Goal: Information Seeking & Learning: Find specific fact

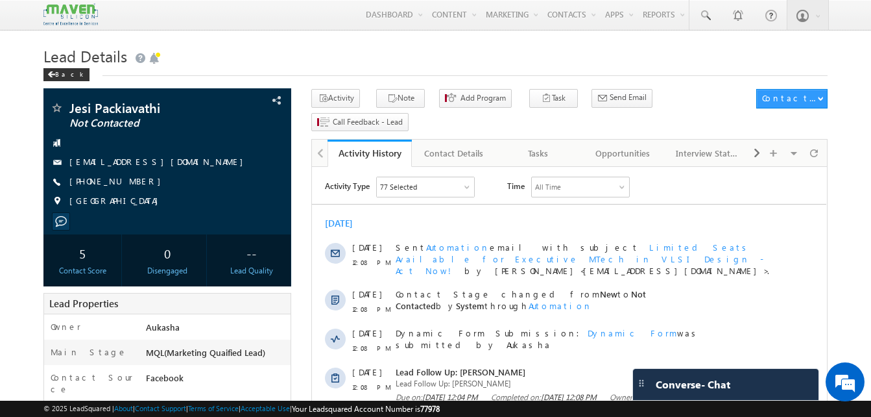
click at [77, 56] on span "Lead Details" at bounding box center [85, 55] width 84 height 21
click at [206, 58] on h1 "Lead Details" at bounding box center [435, 54] width 784 height 25
click at [420, 48] on h1 "Lead Details" at bounding box center [435, 54] width 784 height 25
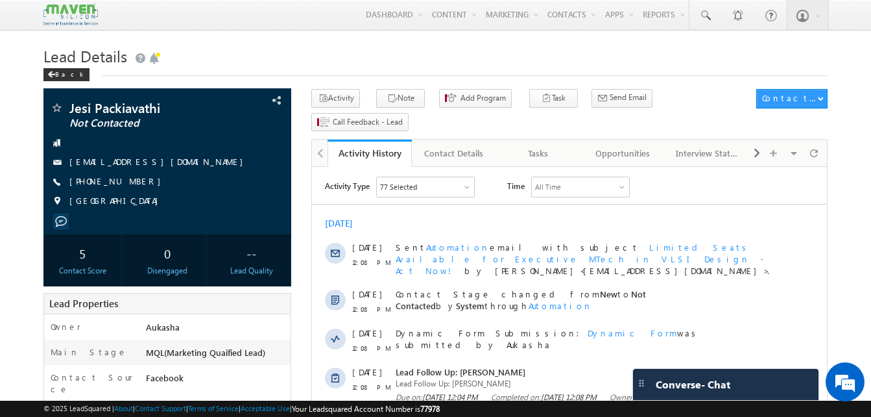
click at [418, 77] on div "Lead Details Back" at bounding box center [435, 65] width 784 height 47
click at [309, 62] on h1 "Lead Details" at bounding box center [435, 54] width 784 height 25
click at [340, 59] on h1 "Lead Details" at bounding box center [435, 54] width 784 height 25
click at [374, 53] on h1 "Lead Details" at bounding box center [435, 54] width 784 height 25
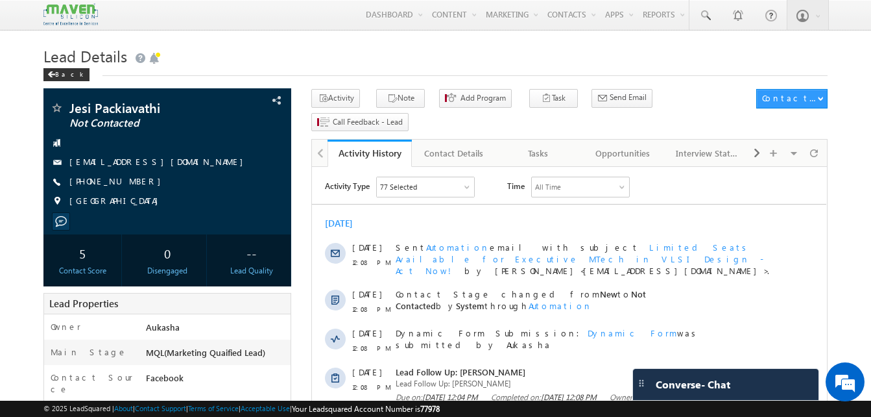
click at [260, 64] on h1 "Lead Details" at bounding box center [435, 54] width 784 height 25
click at [356, 46] on h1 "Lead Details" at bounding box center [435, 54] width 784 height 25
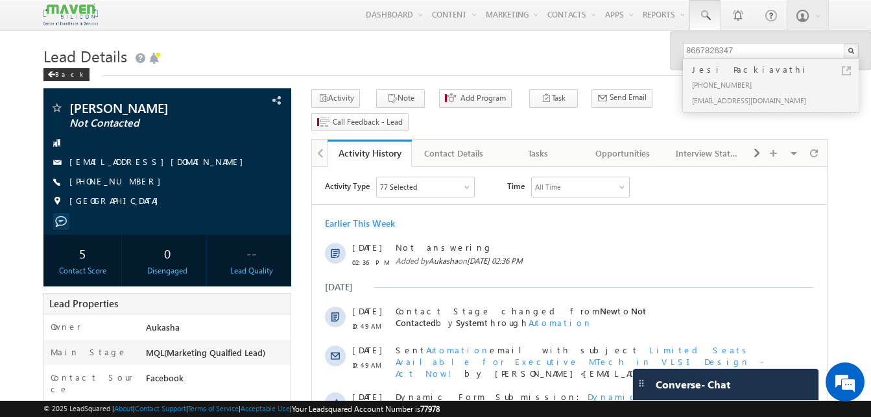
click at [402, 45] on h1 "Lead Details" at bounding box center [435, 54] width 784 height 25
